Goal: Task Accomplishment & Management: Complete application form

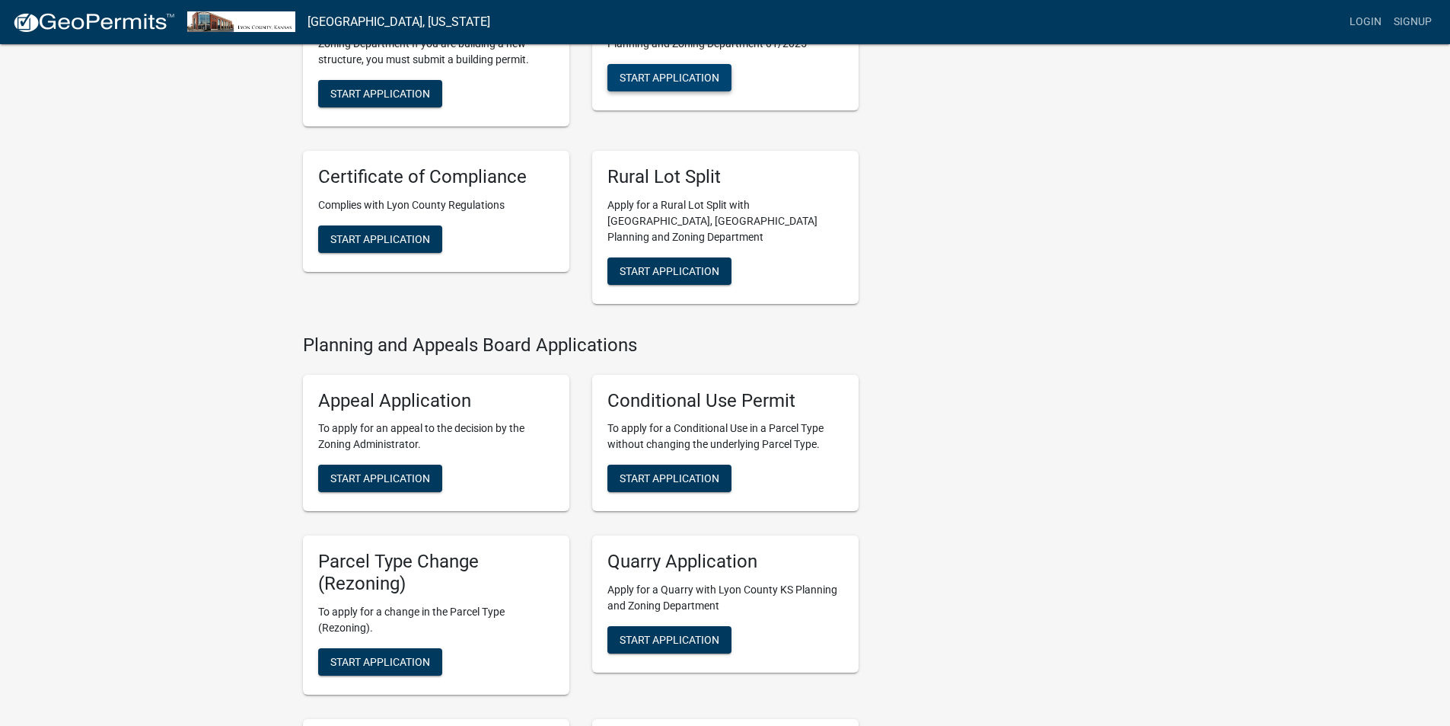
scroll to position [381, 0]
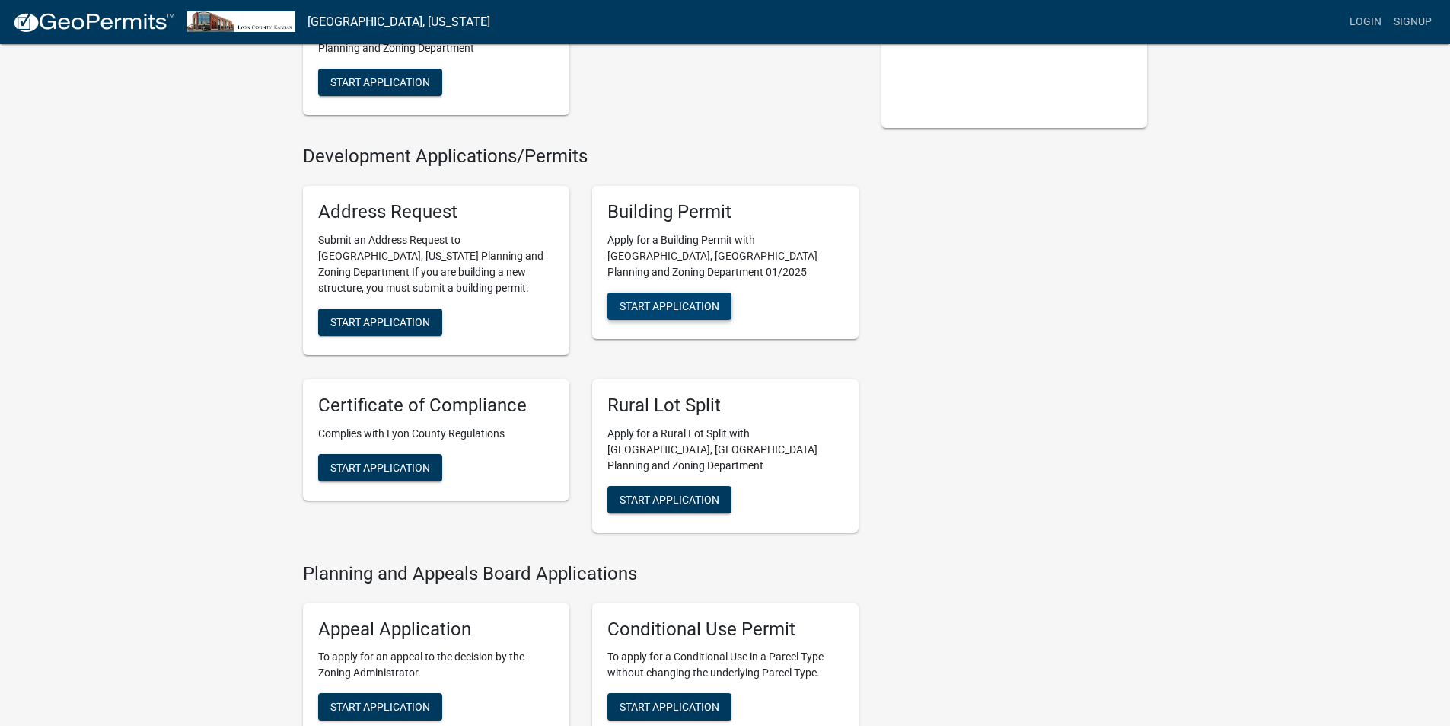
click at [665, 299] on span "Start Application" at bounding box center [670, 305] width 100 height 12
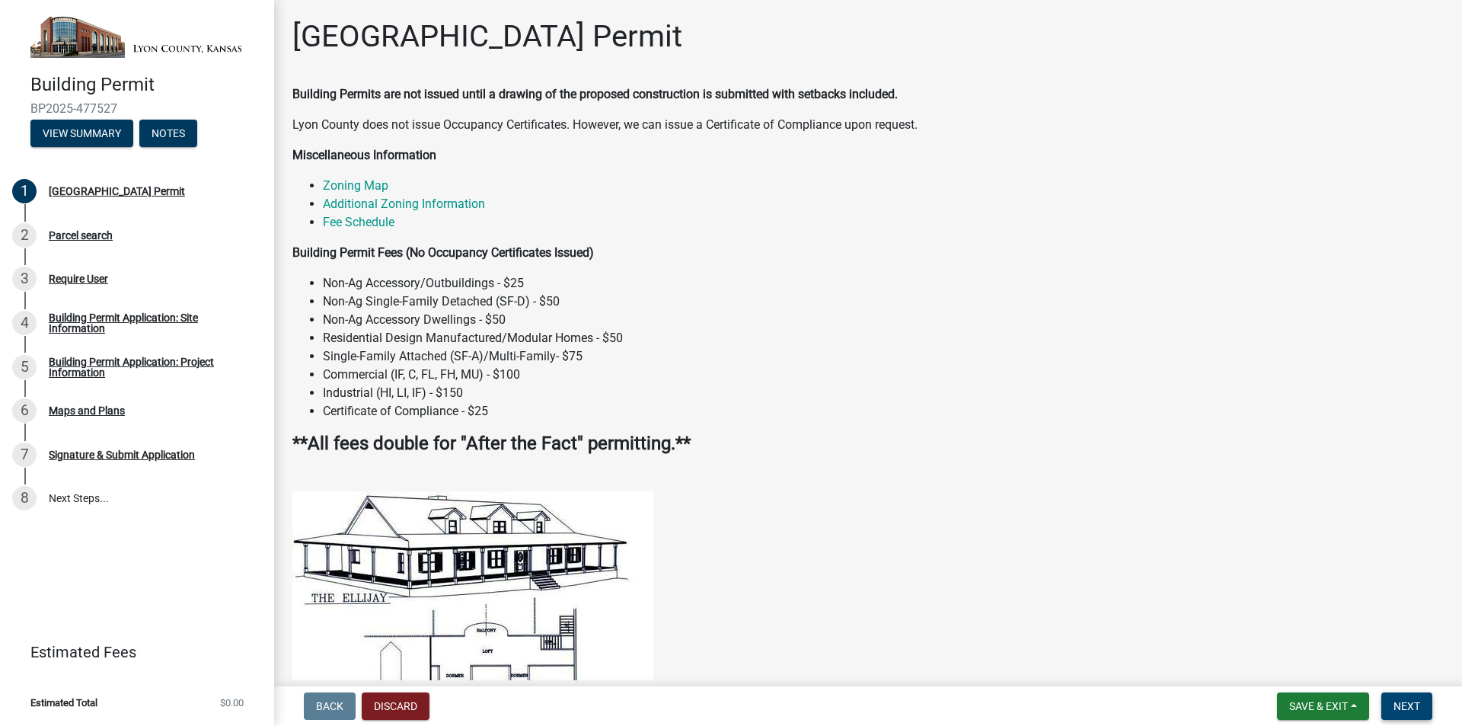
click at [1417, 711] on span "Next" at bounding box center [1406, 706] width 27 height 12
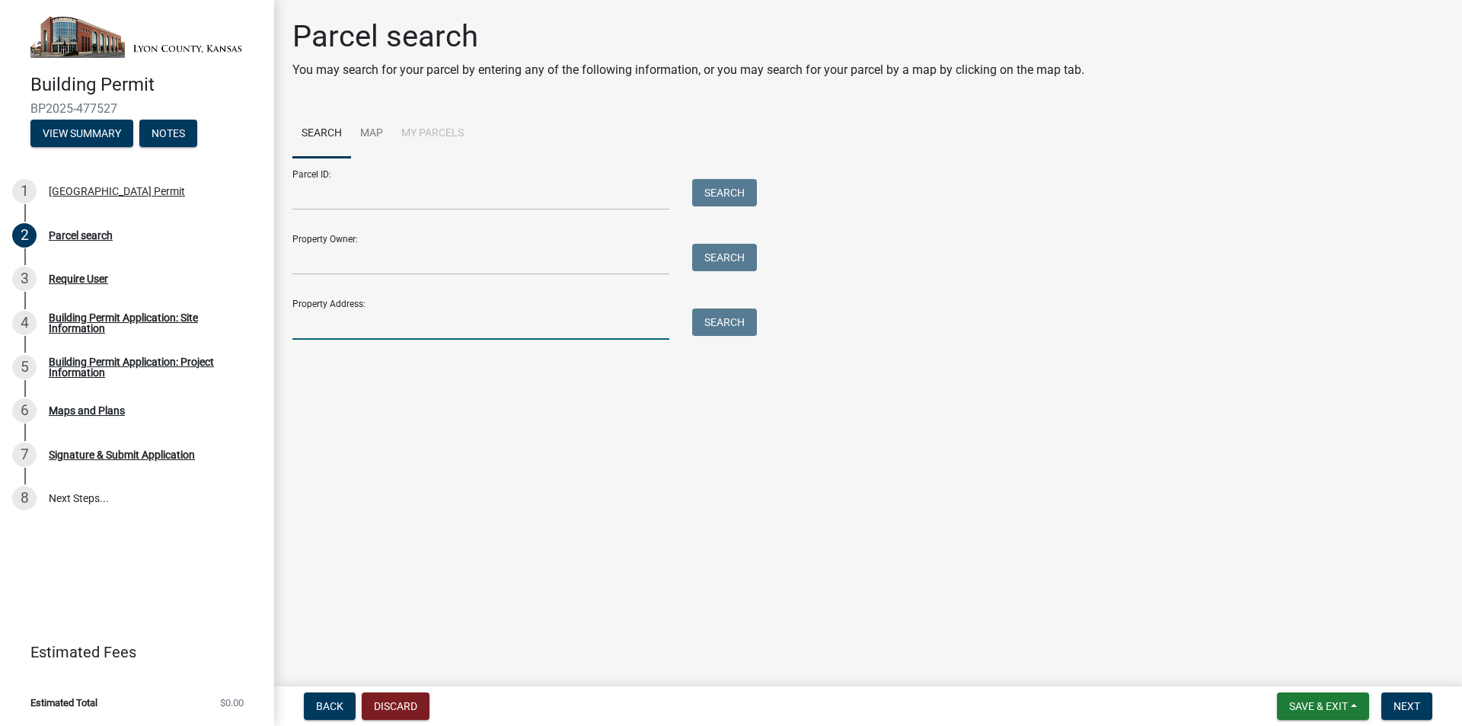
click at [459, 328] on input "Property Address:" at bounding box center [480, 323] width 377 height 31
type input "1"
click at [571, 266] on input "Property Owner:" at bounding box center [480, 259] width 377 height 31
drag, startPoint x: 470, startPoint y: 323, endPoint x: 238, endPoint y: 309, distance: 233.4
click at [238, 309] on div "Building Permit BP2025-477527 View Summary Notes 1 [GEOGRAPHIC_DATA] Permit 2 P…" at bounding box center [731, 363] width 1462 height 726
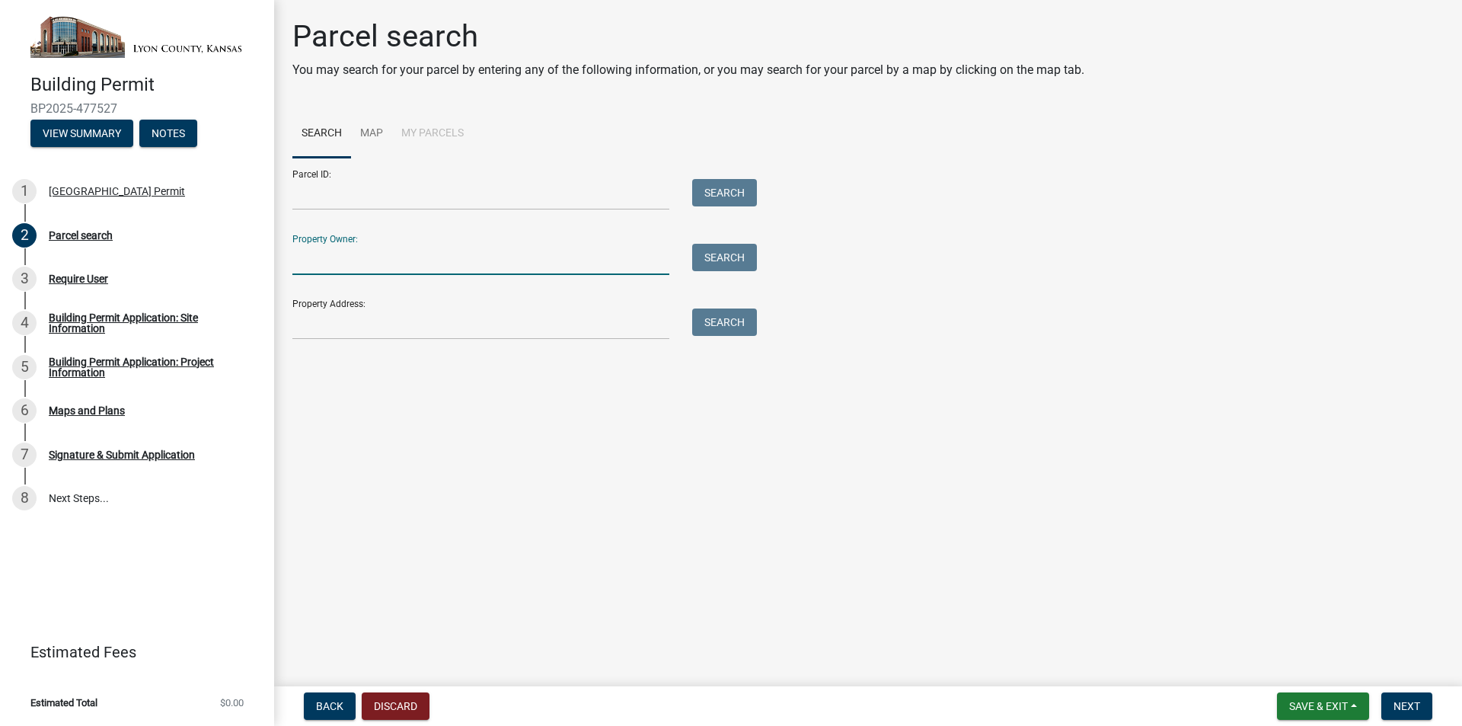
click at [369, 261] on input "Property Owner:" at bounding box center [480, 259] width 377 height 31
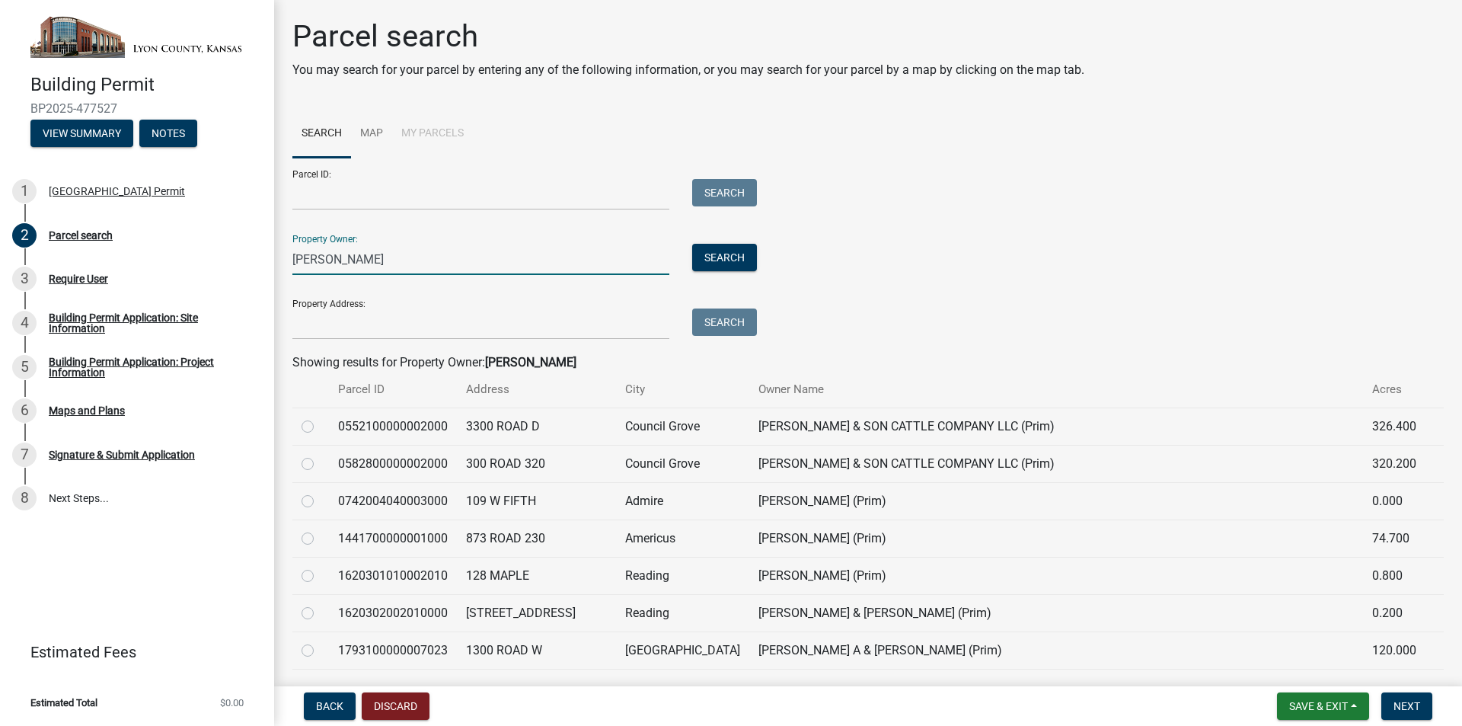
type input "smith"
click at [320, 417] on label at bounding box center [320, 417] width 0 height 0
click at [320, 427] on input "radio" at bounding box center [325, 422] width 10 height 10
radio input "true"
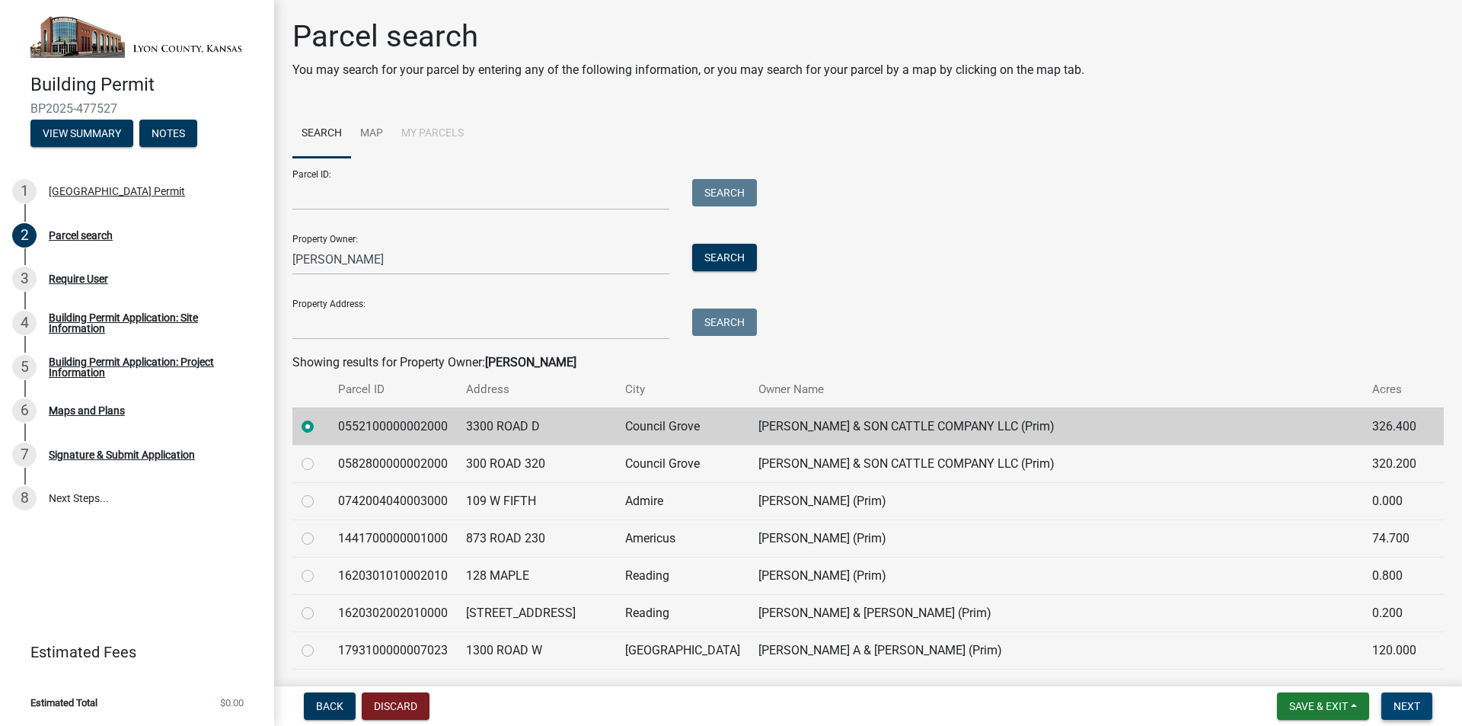
click at [1397, 716] on button "Next" at bounding box center [1406, 705] width 51 height 27
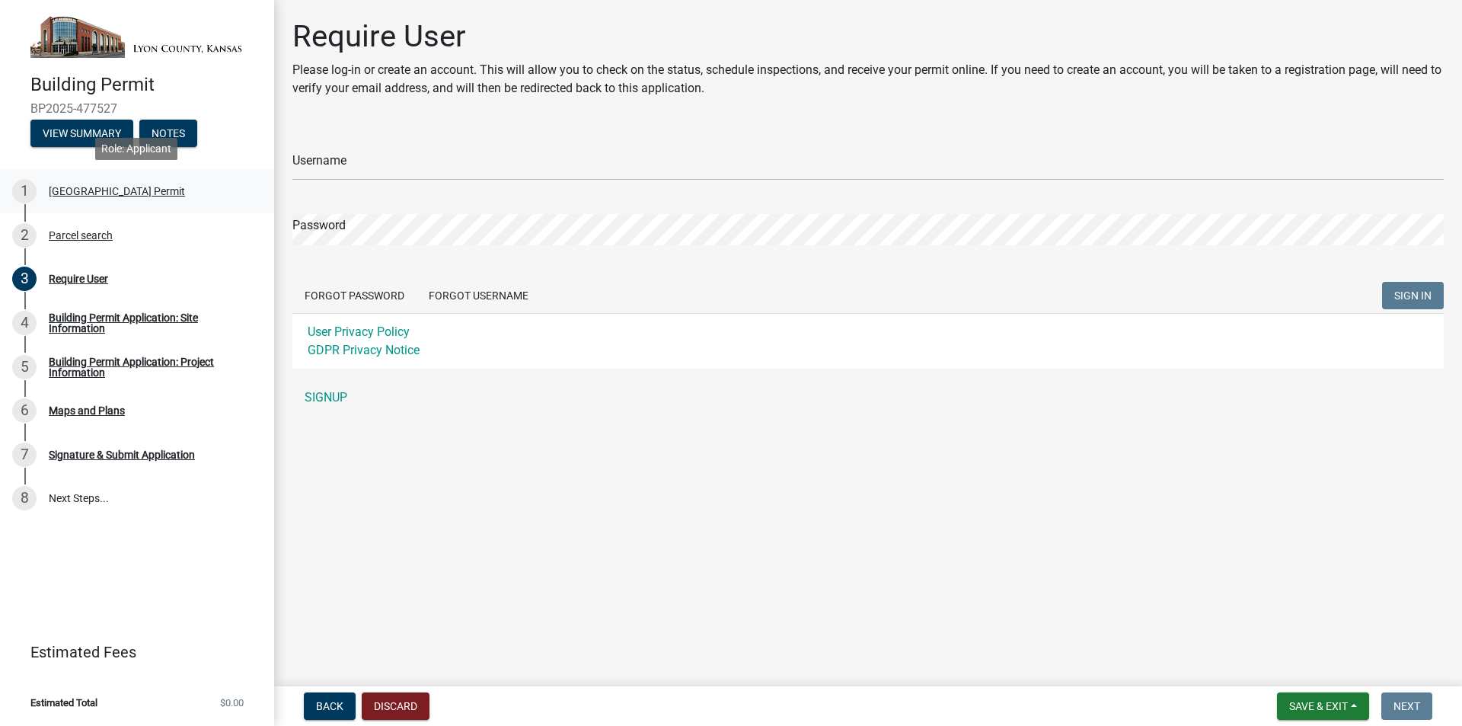
click at [81, 189] on div "Lyon County Building Permit" at bounding box center [117, 191] width 136 height 11
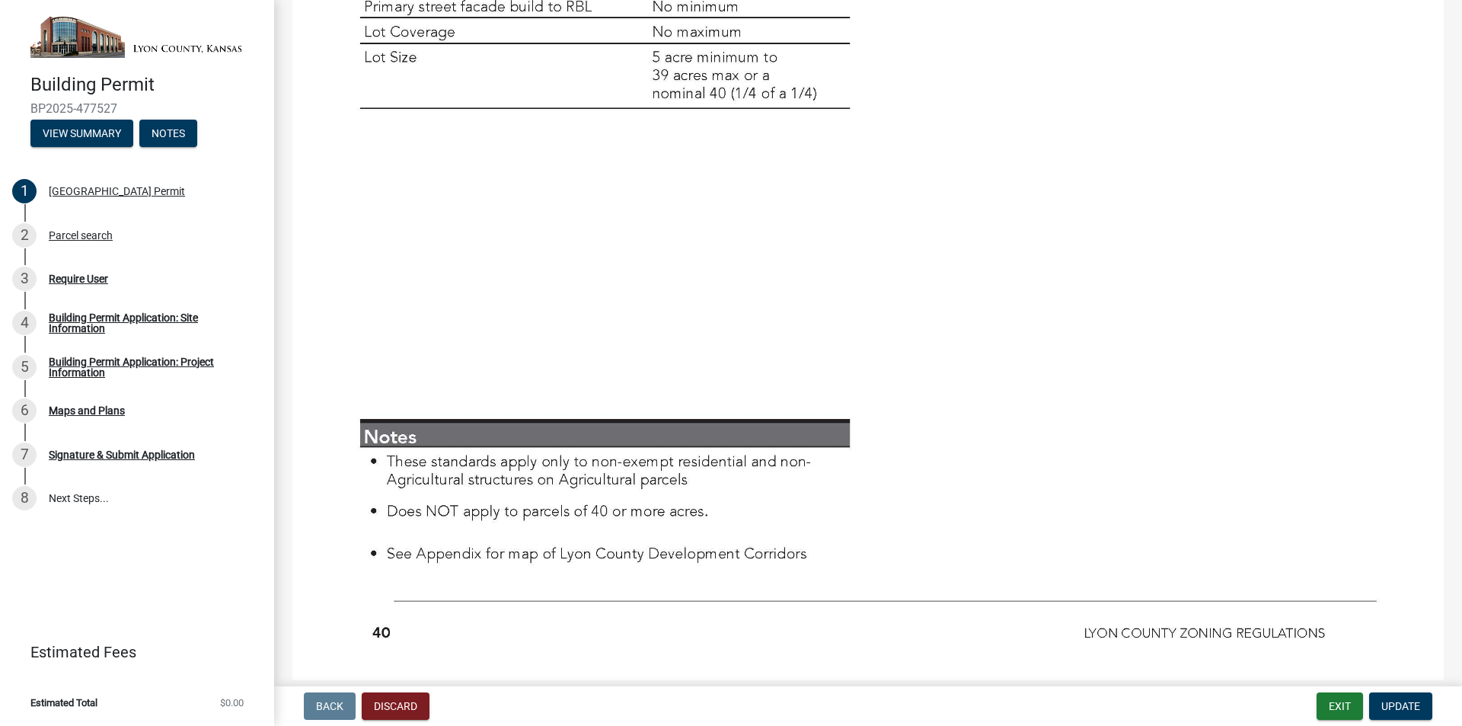
scroll to position [5166, 0]
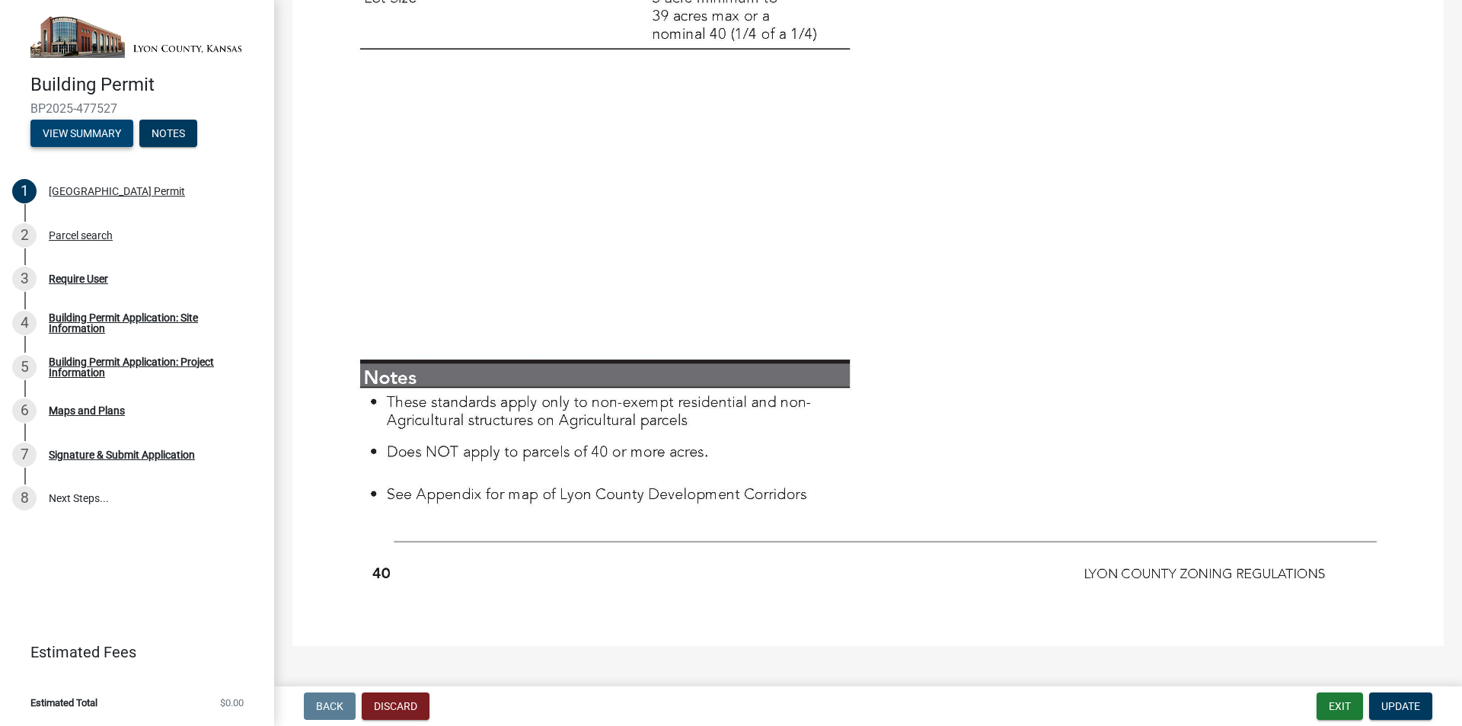
click at [62, 136] on button "View Summary" at bounding box center [81, 133] width 103 height 27
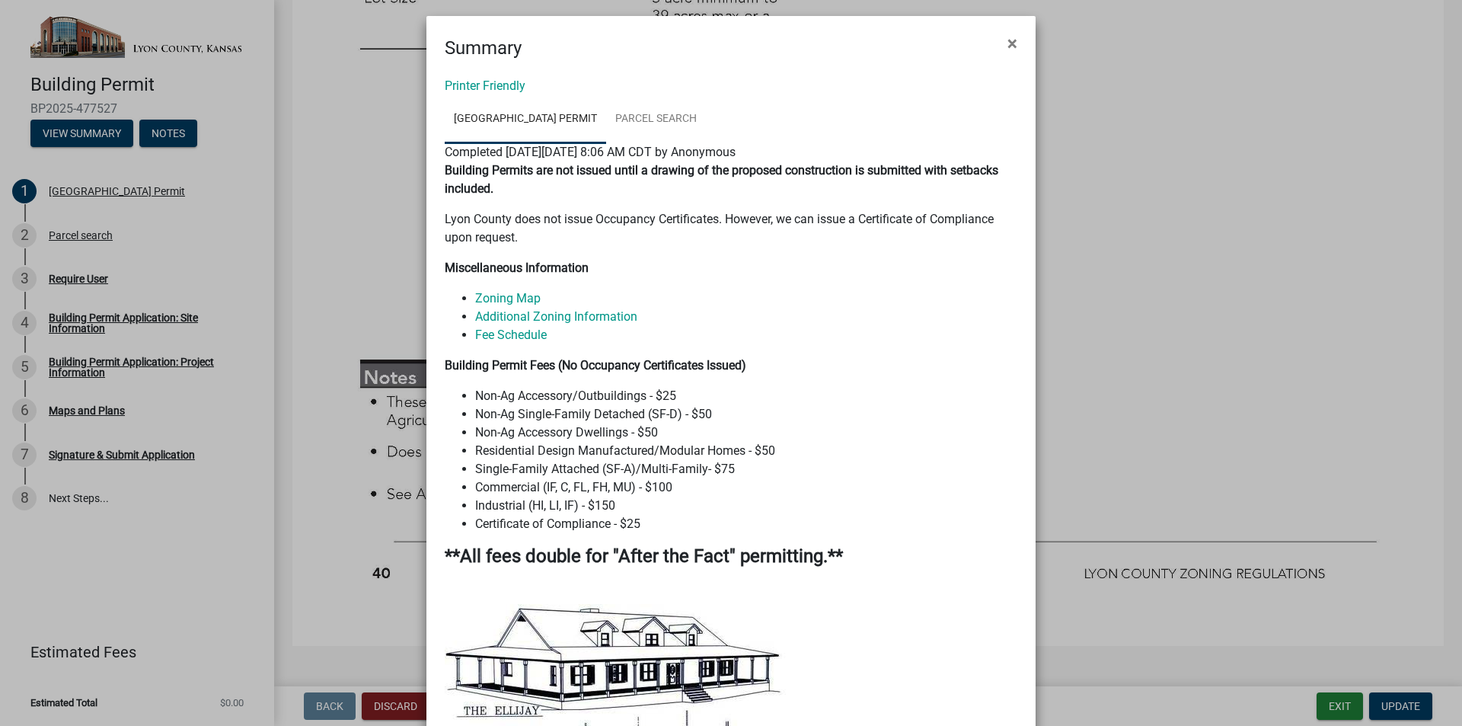
scroll to position [0, 0]
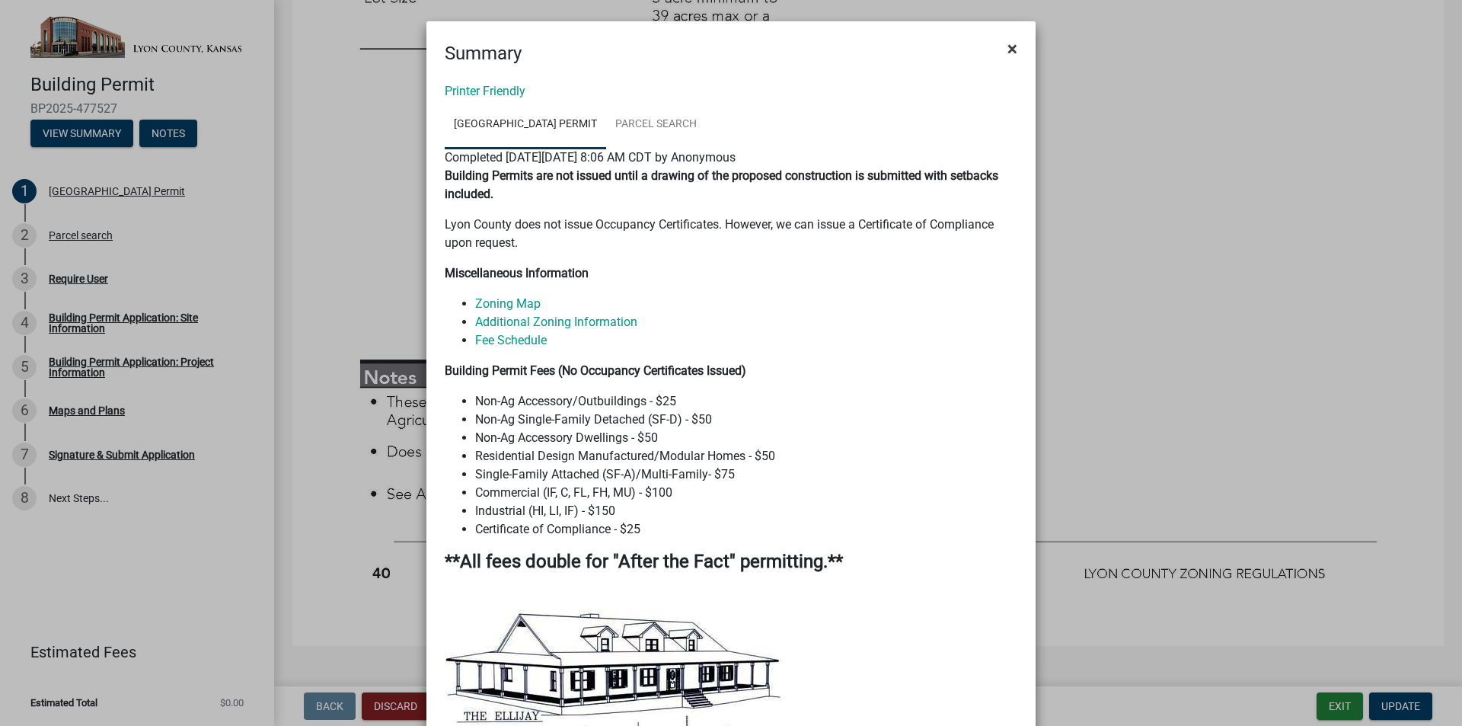
click at [995, 42] on button "×" at bounding box center [1012, 48] width 34 height 43
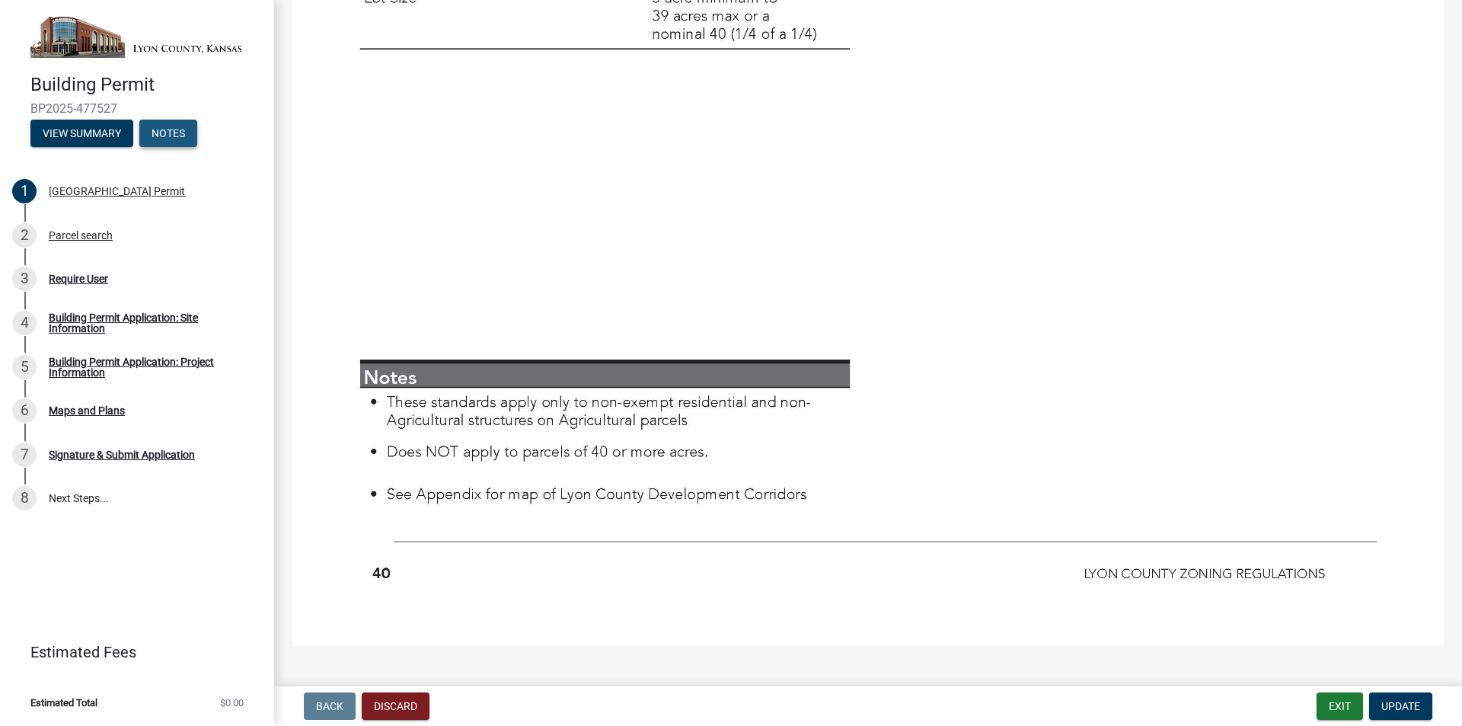
click at [184, 132] on button "Notes" at bounding box center [168, 133] width 58 height 27
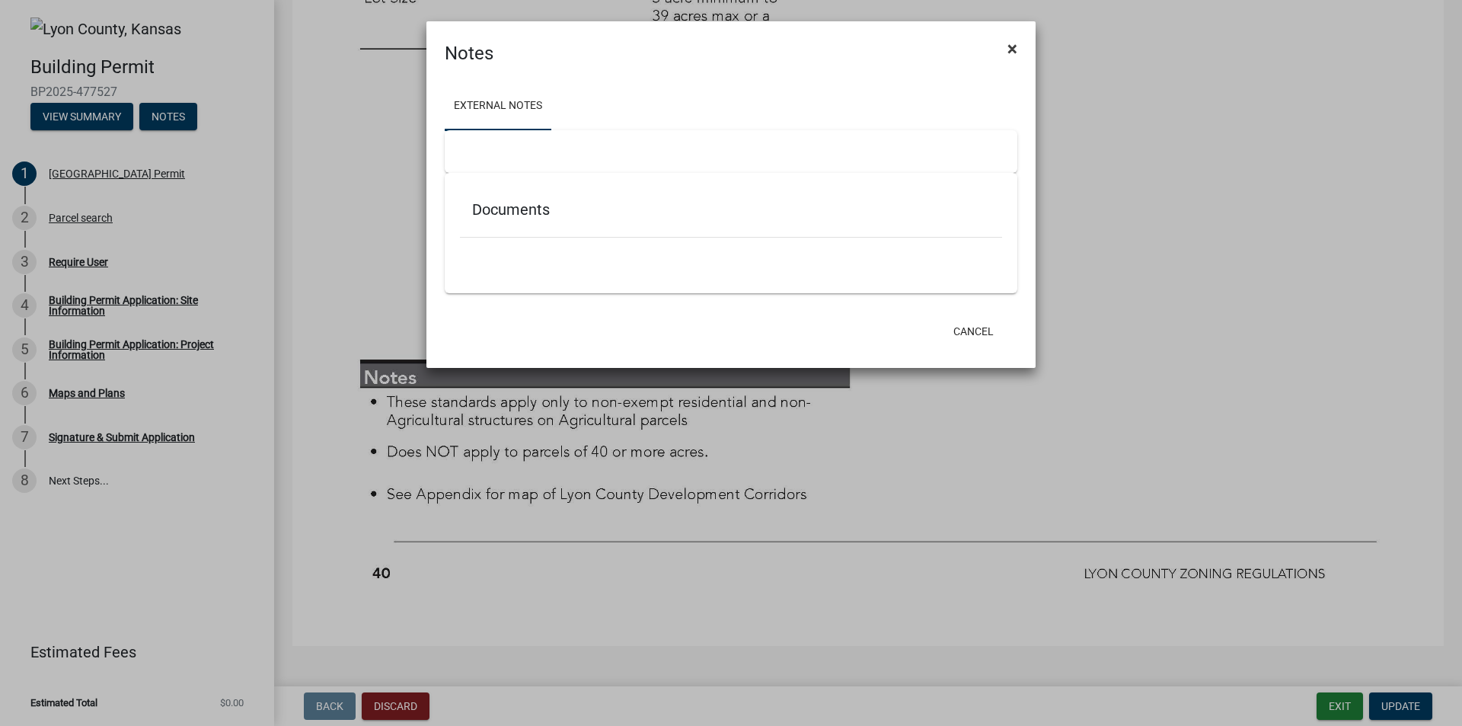
click at [1009, 49] on span "×" at bounding box center [1012, 48] width 10 height 21
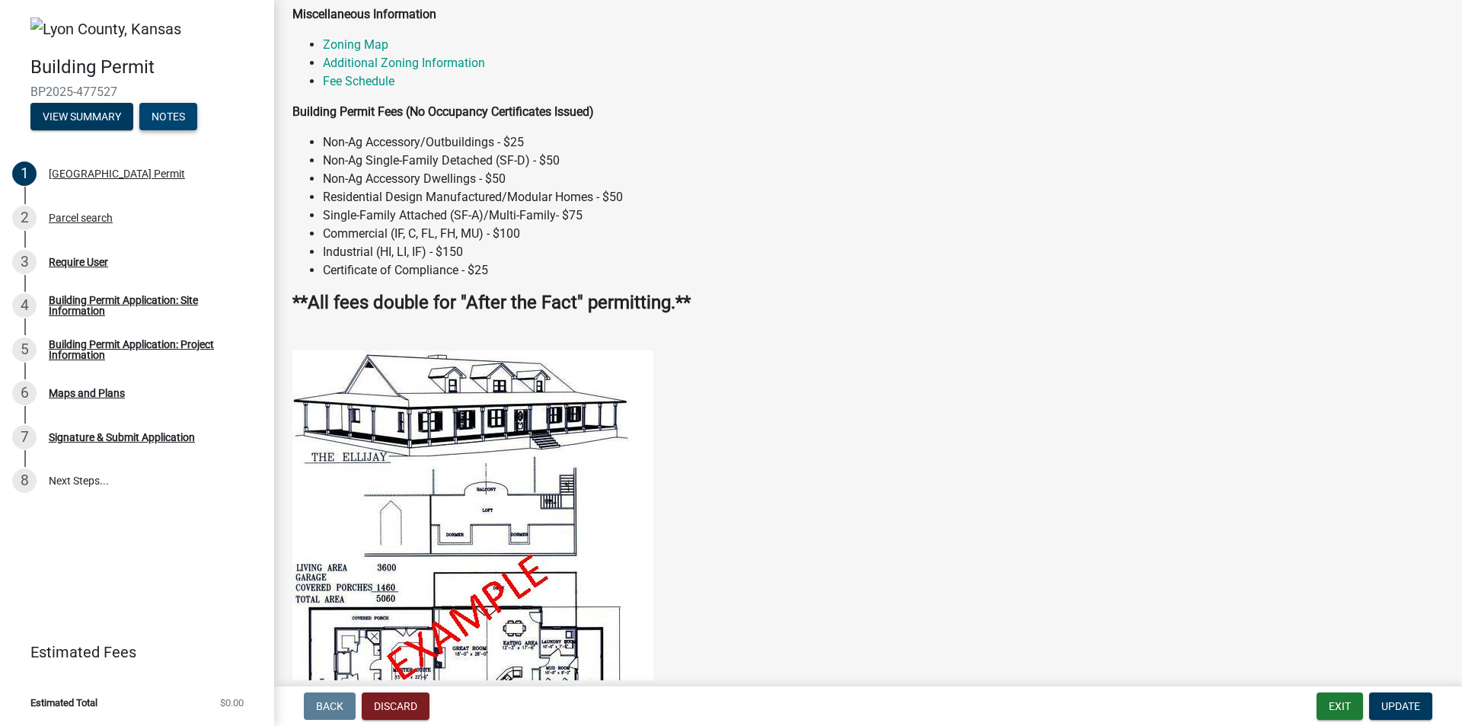
scroll to position [152, 0]
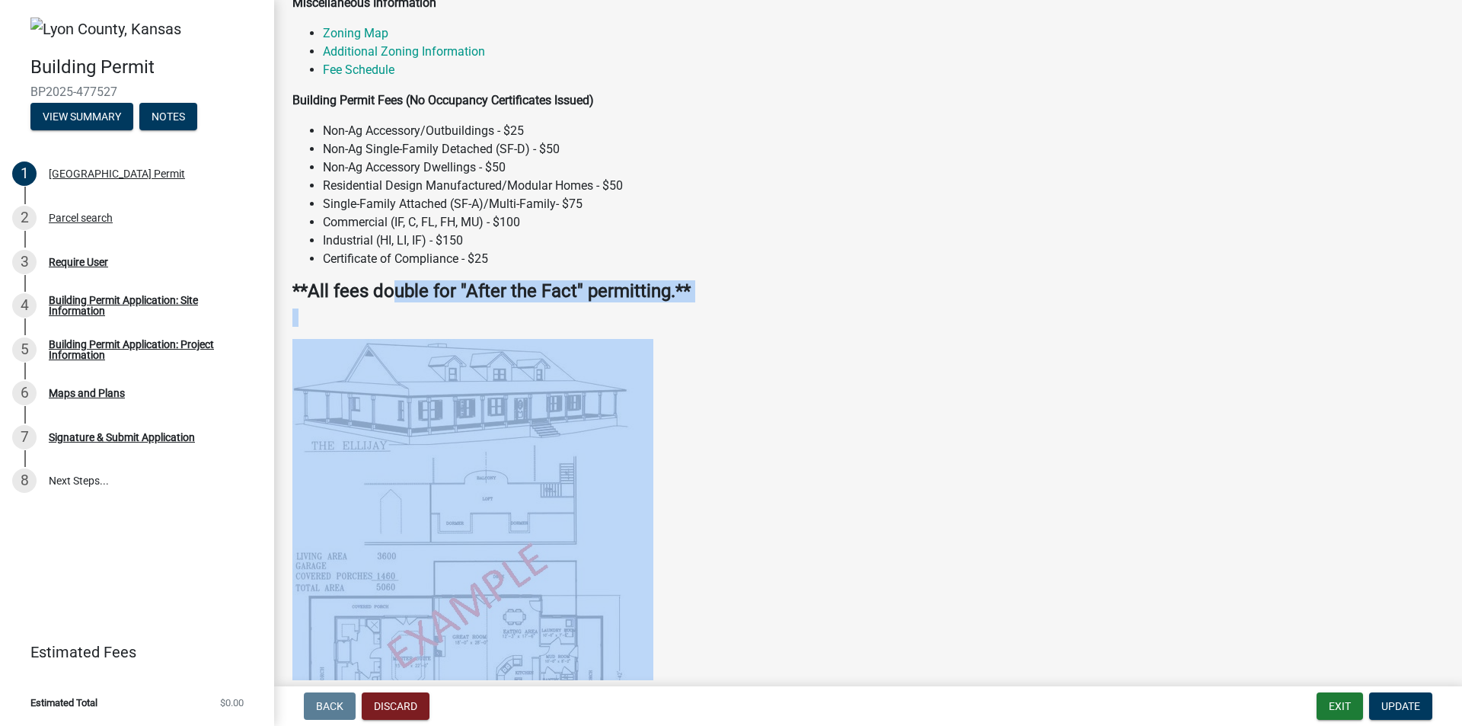
drag, startPoint x: 715, startPoint y: 526, endPoint x: 395, endPoint y: 270, distance: 409.5
click at [789, 298] on h4 "**All fees double for "After the Fact" permitting.**" at bounding box center [867, 291] width 1151 height 22
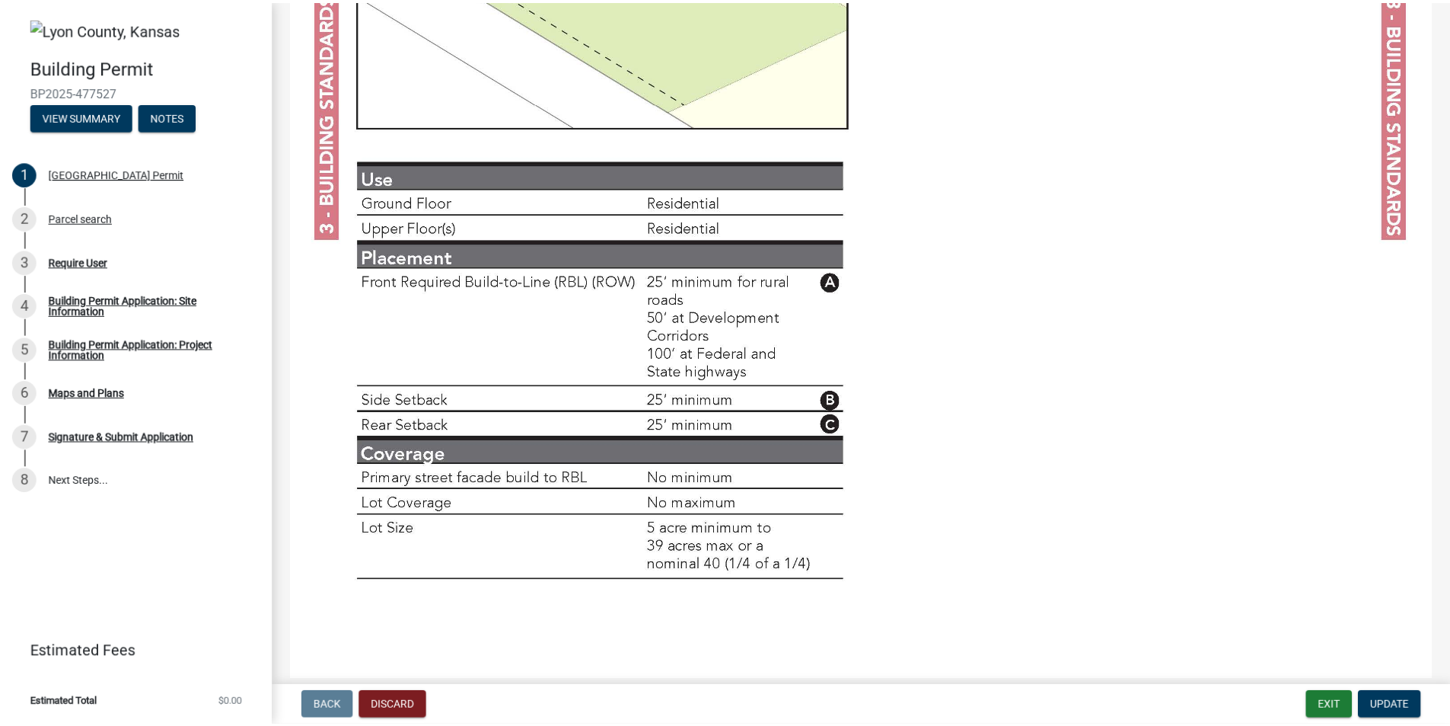
scroll to position [4633, 0]
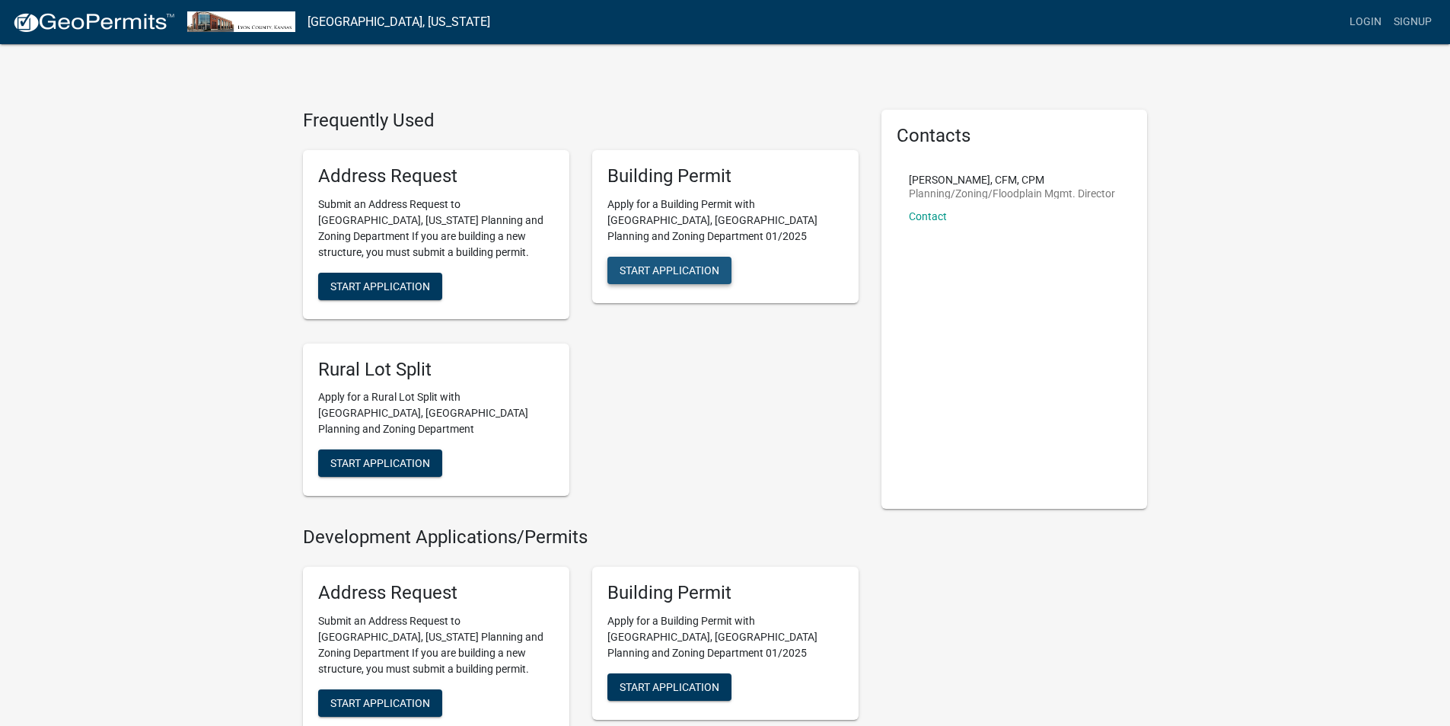
click at [698, 263] on span "Start Application" at bounding box center [670, 269] width 100 height 12
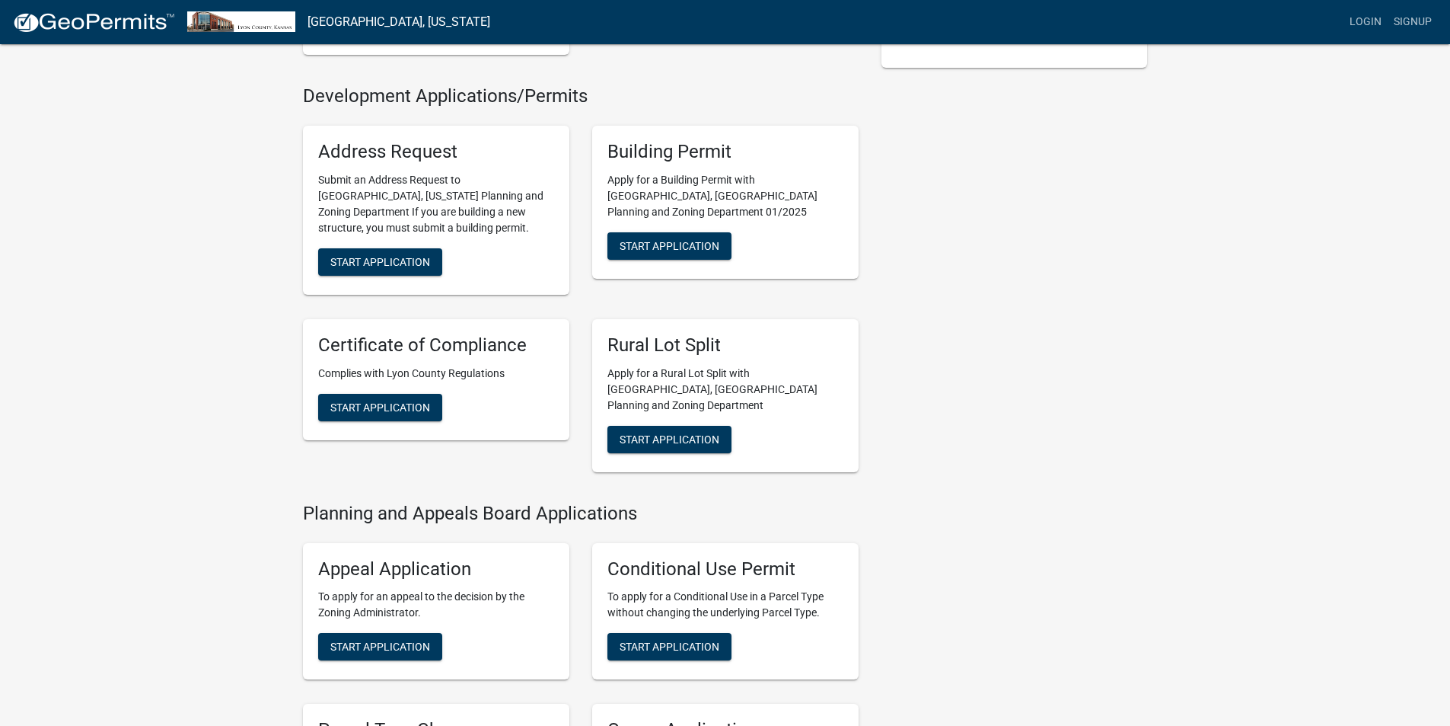
scroll to position [609, 0]
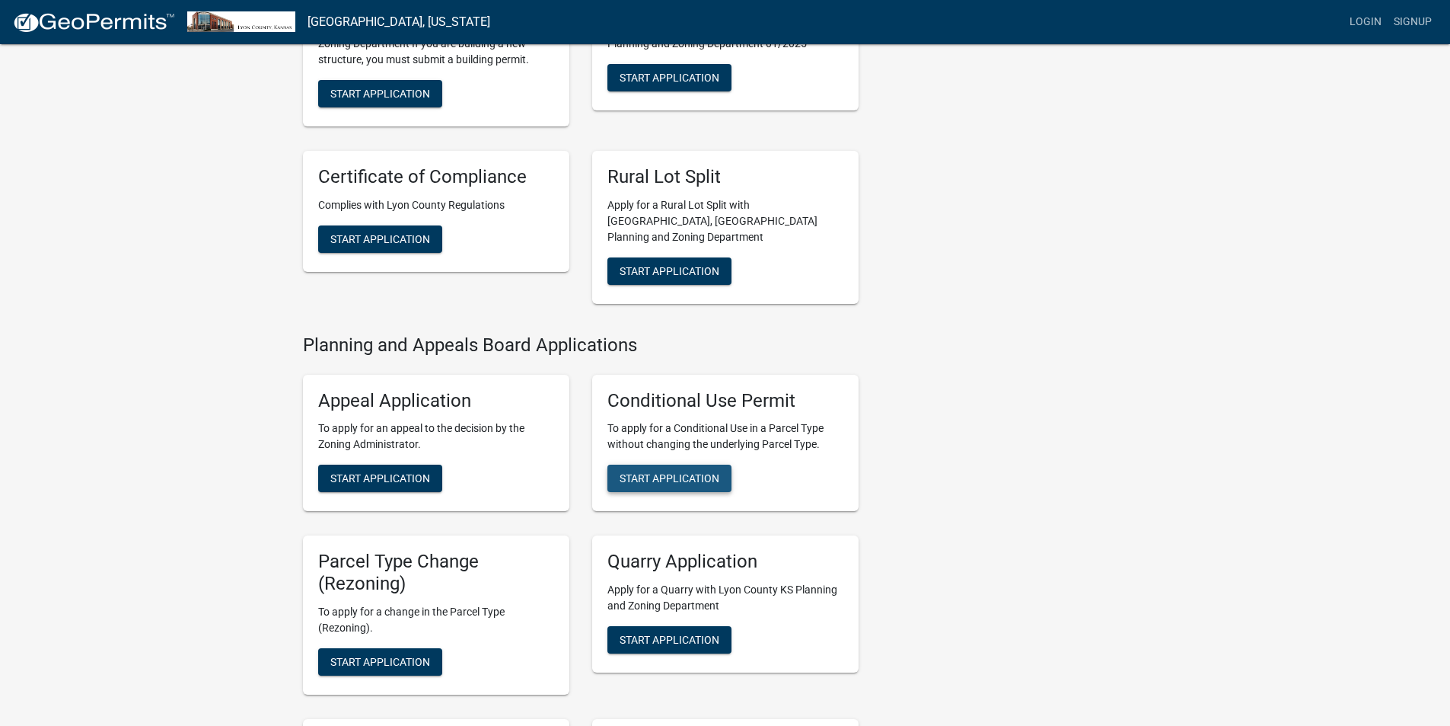
click at [671, 472] on span "Start Application" at bounding box center [670, 478] width 100 height 12
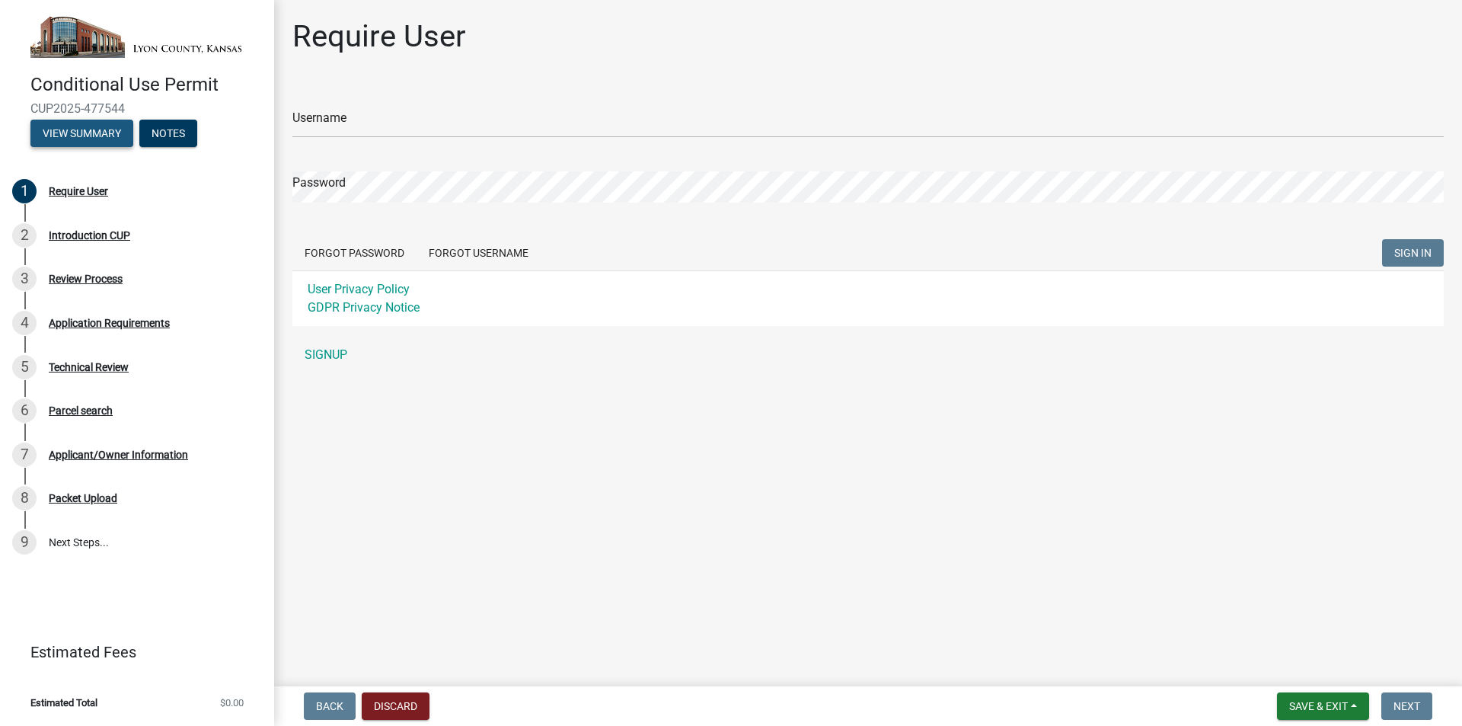
click at [72, 144] on button "View Summary" at bounding box center [81, 133] width 103 height 27
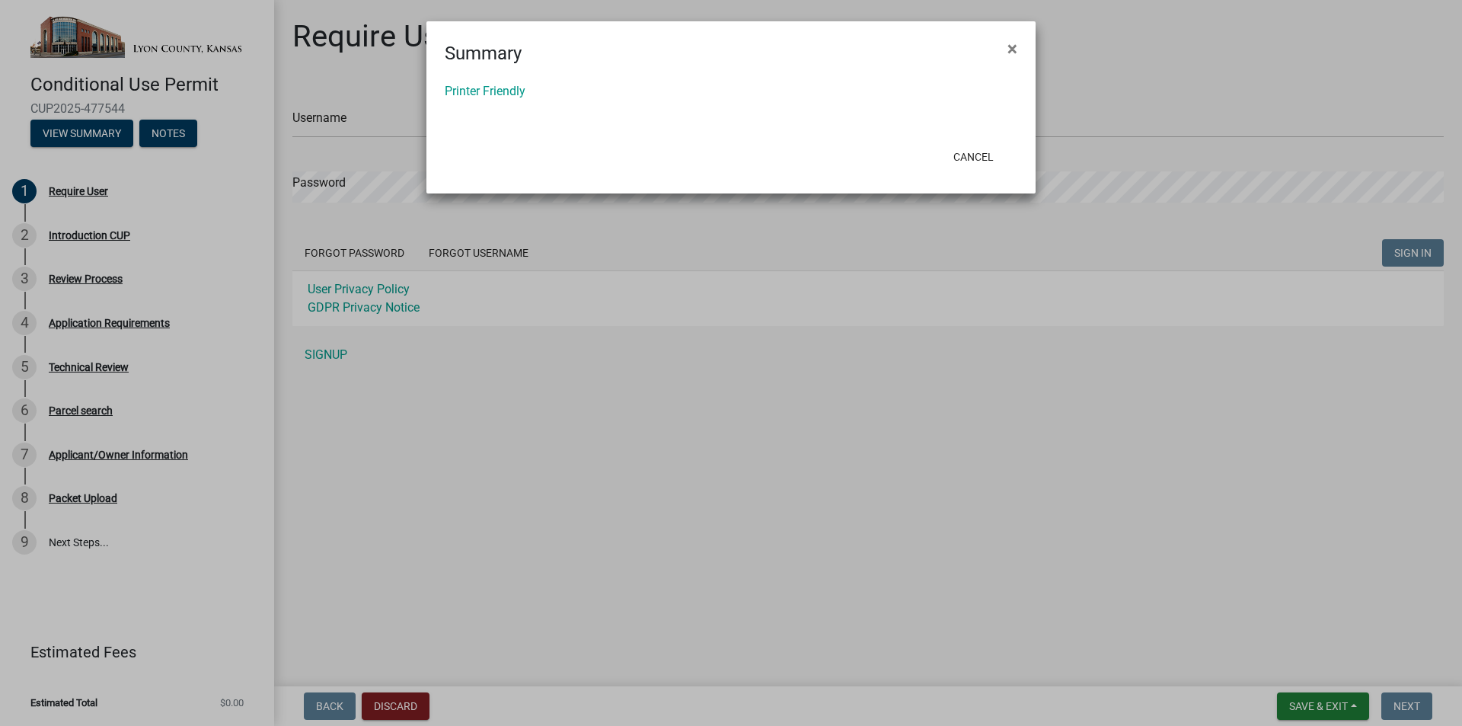
drag, startPoint x: 461, startPoint y: 83, endPoint x: 473, endPoint y: 99, distance: 20.1
click at [464, 88] on div "Printer Friendly" at bounding box center [730, 102] width 609 height 70
click at [484, 90] on link "Printer Friendly" at bounding box center [485, 91] width 81 height 14
click at [1015, 51] on span "×" at bounding box center [1012, 48] width 10 height 21
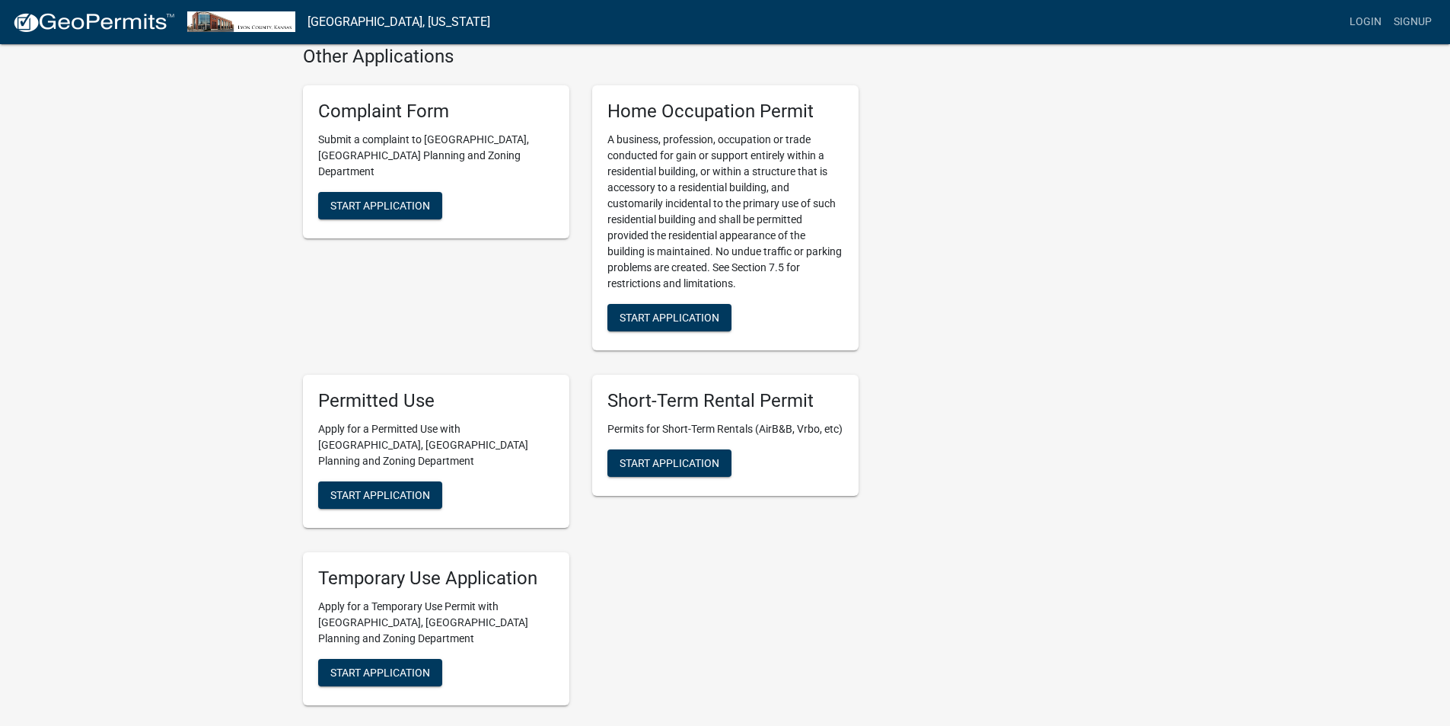
scroll to position [2055, 0]
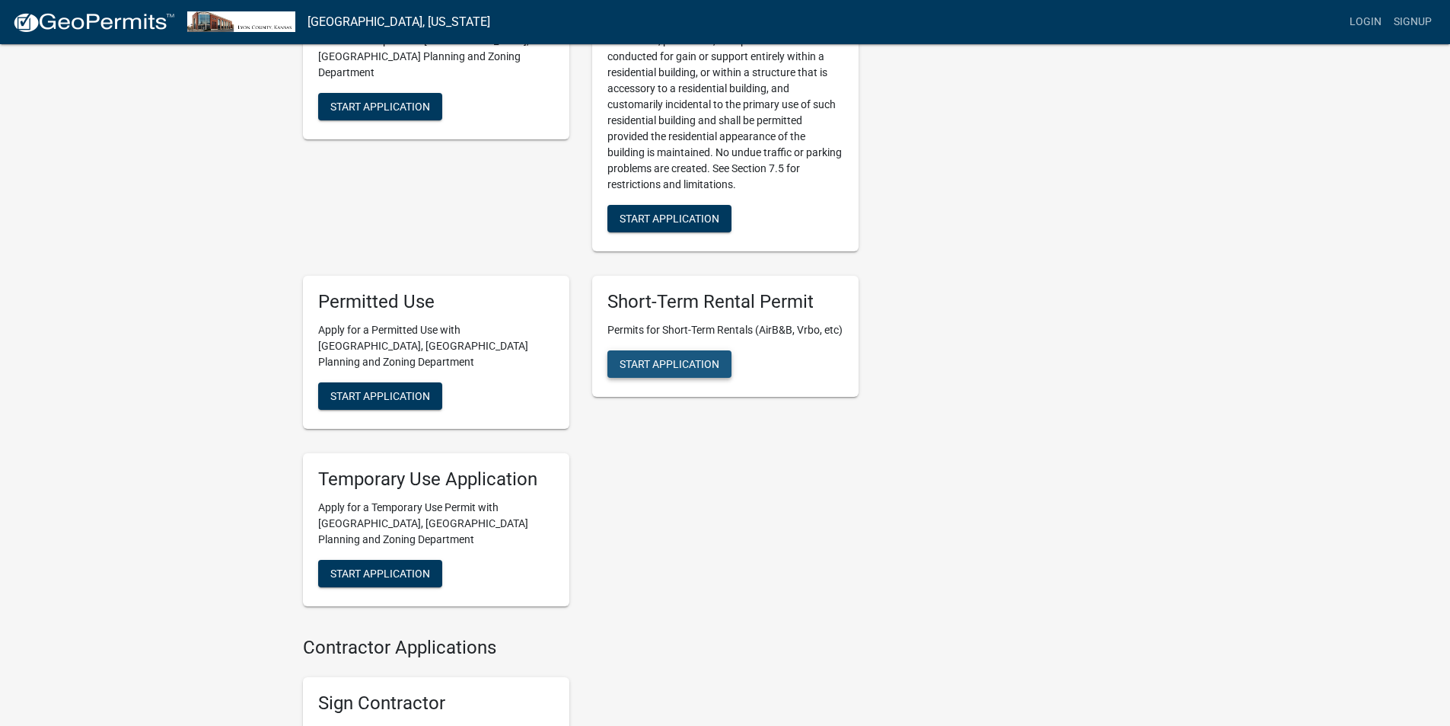
click at [700, 357] on span "Start Application" at bounding box center [670, 363] width 100 height 12
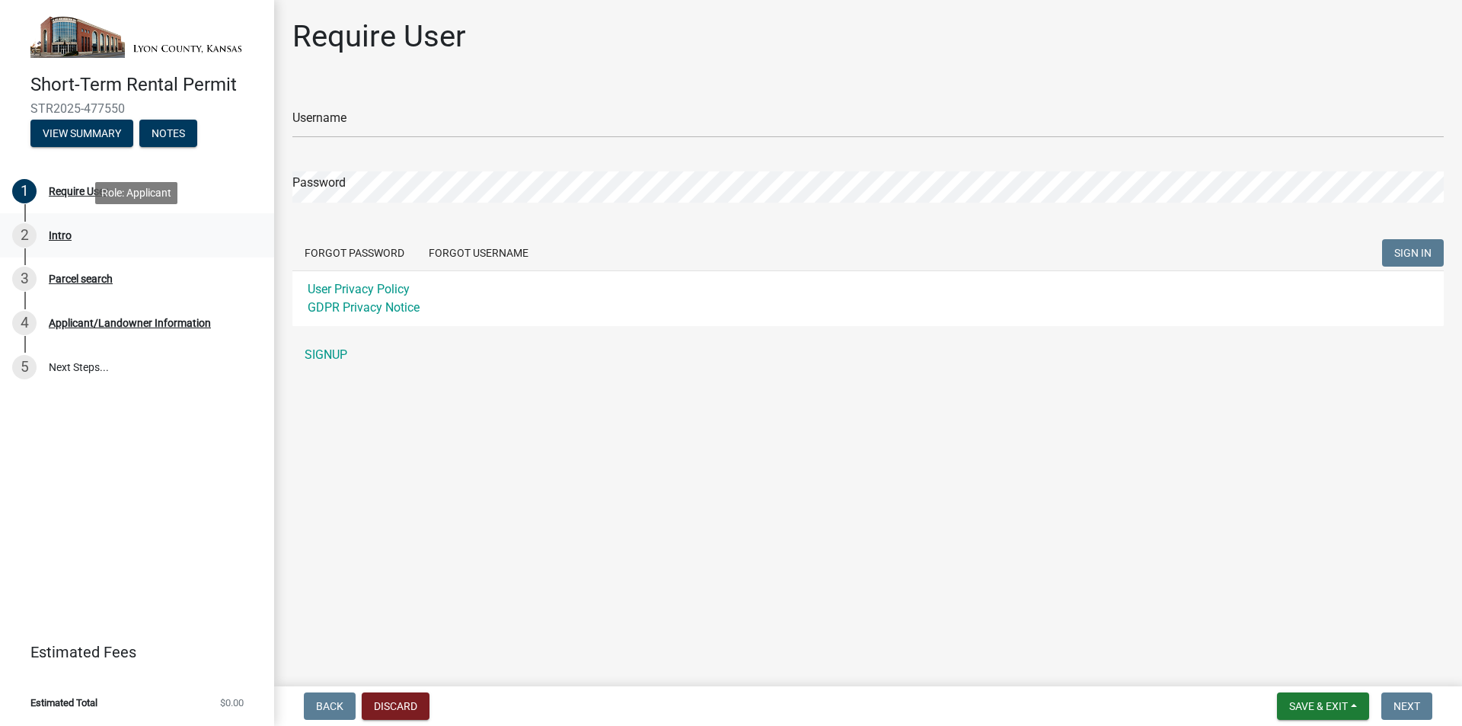
click at [59, 233] on div "Intro" at bounding box center [60, 235] width 23 height 11
click at [88, 282] on div "Parcel search" at bounding box center [81, 278] width 64 height 11
click at [94, 327] on div "Applicant/Landowner Information" at bounding box center [130, 322] width 162 height 11
click at [69, 371] on link "5 Next Steps..." at bounding box center [137, 367] width 274 height 44
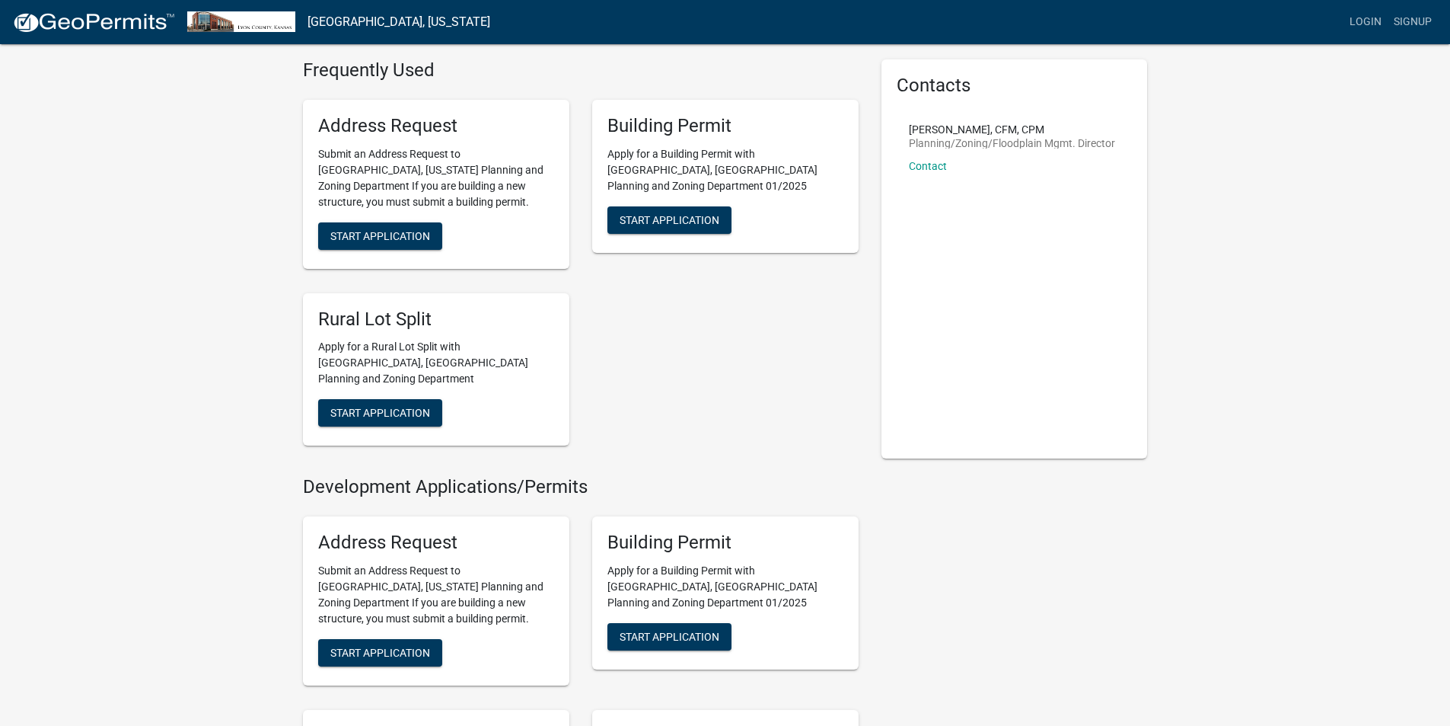
scroll to position [76, 0]
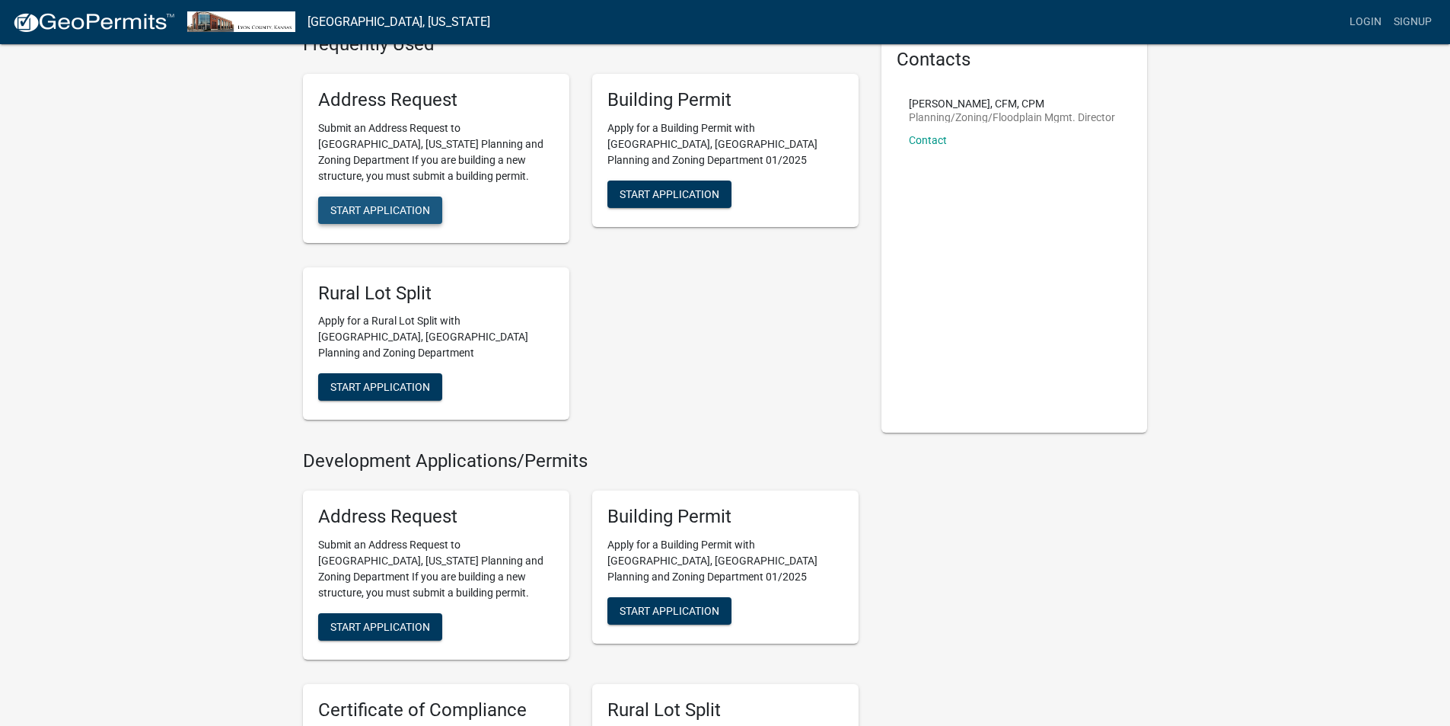
click at [421, 196] on button "Start Application" at bounding box center [380, 209] width 124 height 27
